Goal: Task Accomplishment & Management: Manage account settings

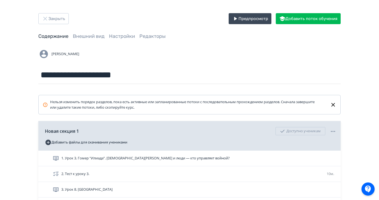
scroll to position [167, 0]
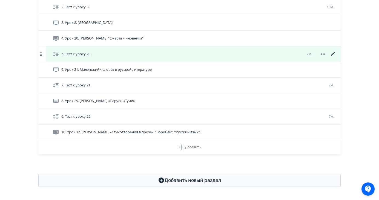
click at [333, 55] on icon at bounding box center [333, 54] width 7 height 7
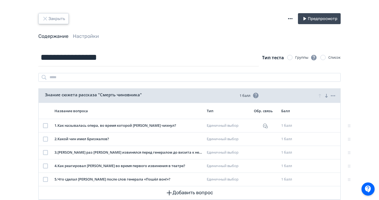
click at [65, 19] on button "Закрыть" at bounding box center [53, 18] width 30 height 11
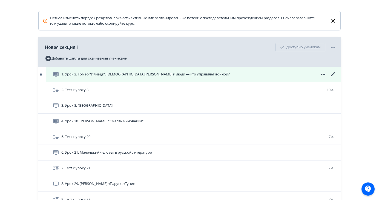
scroll to position [91, 0]
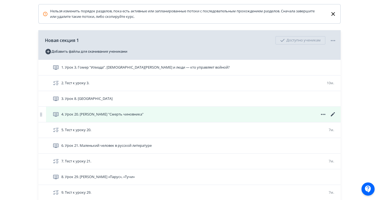
click at [334, 114] on icon at bounding box center [333, 114] width 7 height 7
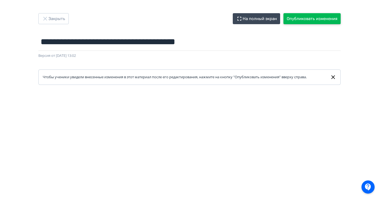
click at [321, 20] on button "Опубликовать изменения" at bounding box center [312, 18] width 57 height 11
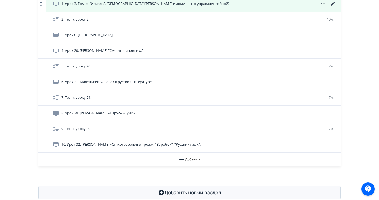
scroll to position [158, 0]
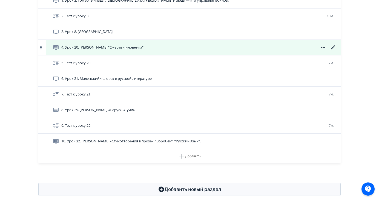
click at [332, 48] on icon at bounding box center [333, 47] width 4 height 4
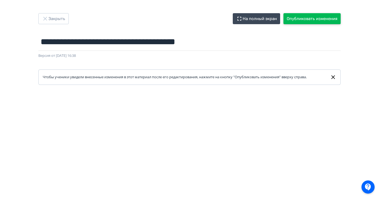
click at [335, 18] on button "Опубликовать изменения" at bounding box center [312, 18] width 57 height 11
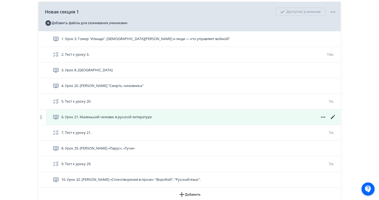
scroll to position [118, 0]
